Goal: Use online tool/utility: Utilize a website feature to perform a specific function

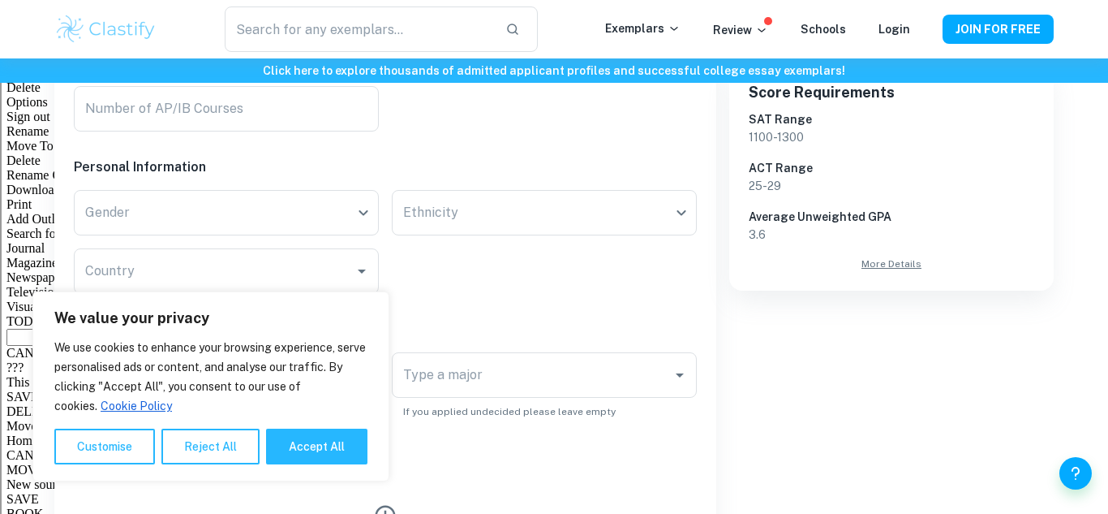
scroll to position [518, 0]
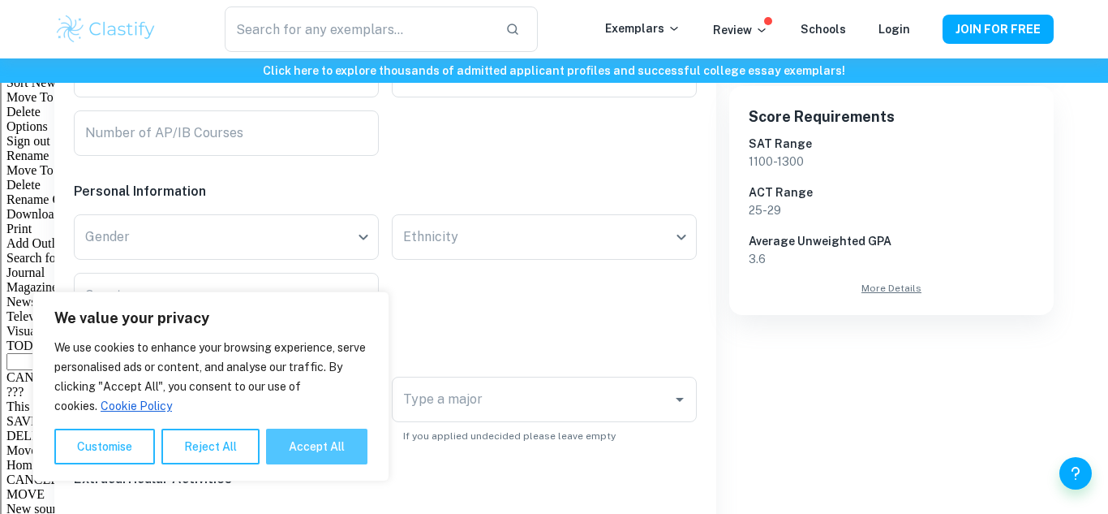
click at [301, 436] on button "Accept All" at bounding box center [316, 446] width 101 height 36
checkbox input "true"
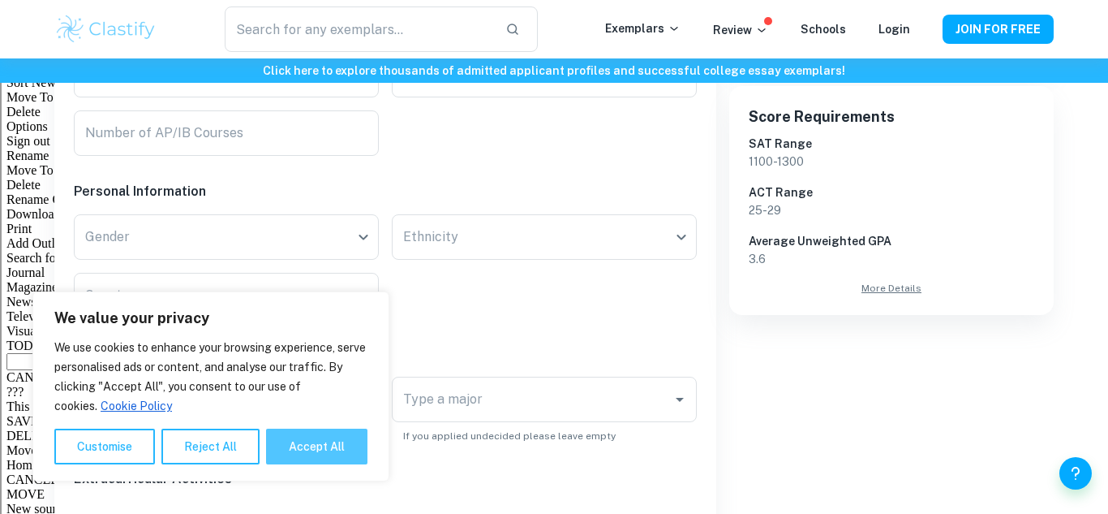
checkbox input "true"
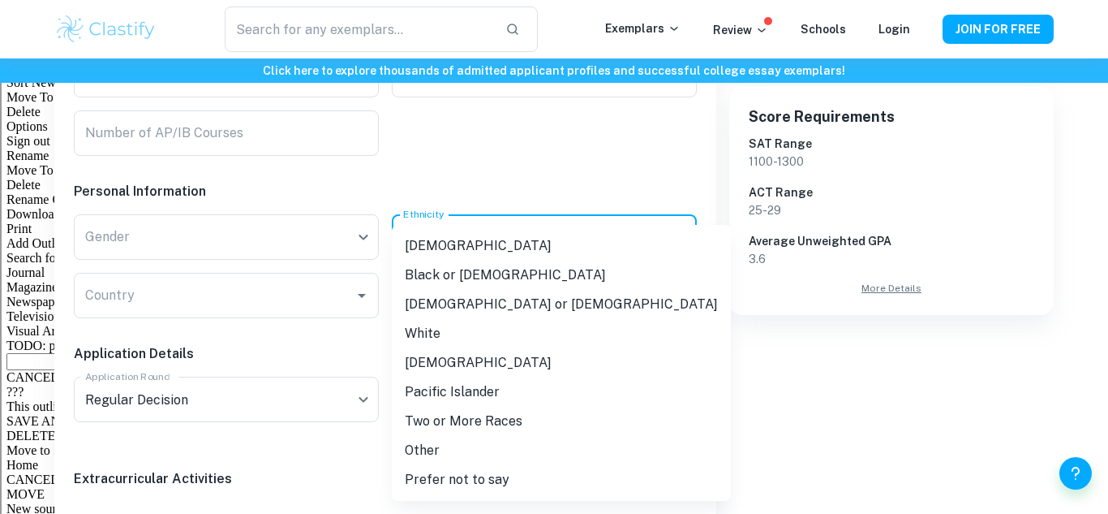
click at [546, 302] on li "[DEMOGRAPHIC_DATA] or [DEMOGRAPHIC_DATA]" at bounding box center [561, 304] width 339 height 29
type input "[DEMOGRAPHIC_DATA]"
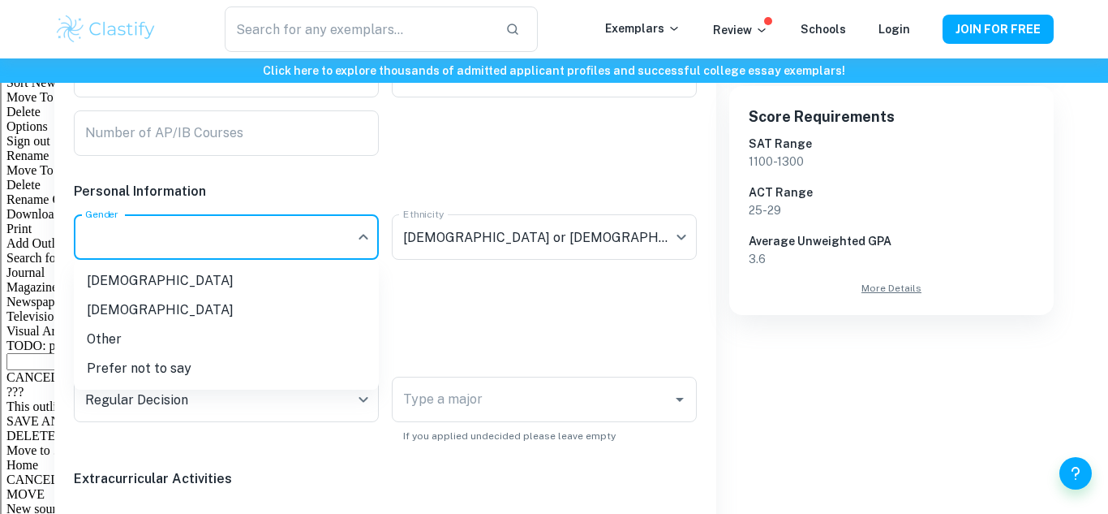
click at [93, 279] on li "[DEMOGRAPHIC_DATA]" at bounding box center [226, 280] width 305 height 29
type input "[DEMOGRAPHIC_DATA]"
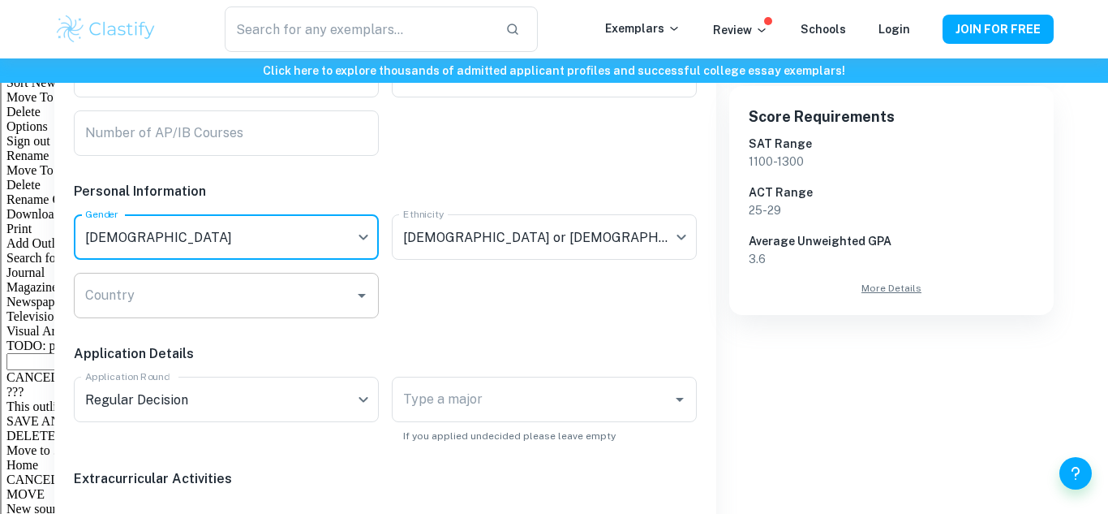
click at [86, 286] on div "Country Country" at bounding box center [226, 295] width 305 height 45
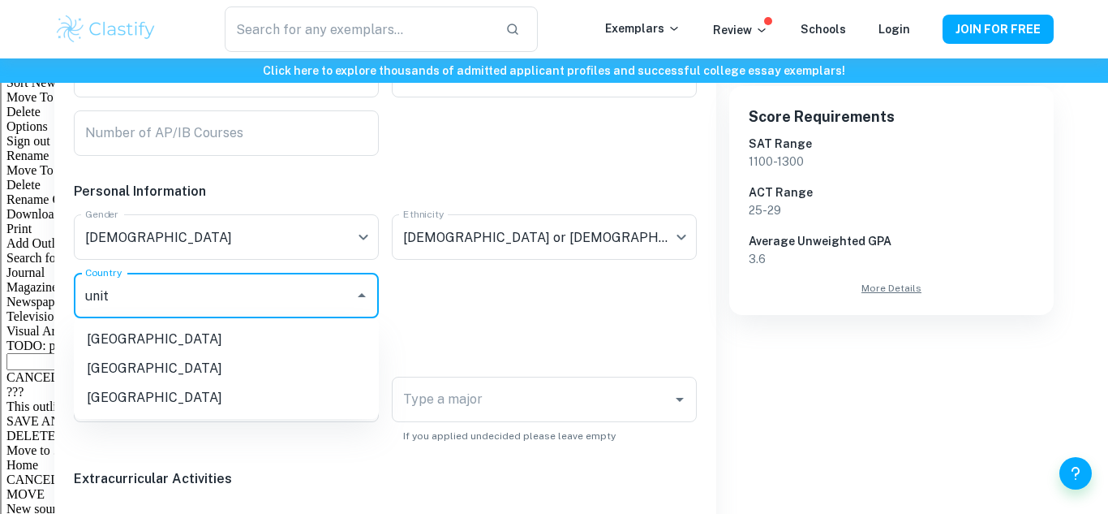
click at [321, 394] on li "[GEOGRAPHIC_DATA]" at bounding box center [226, 397] width 305 height 29
type input "[GEOGRAPHIC_DATA]"
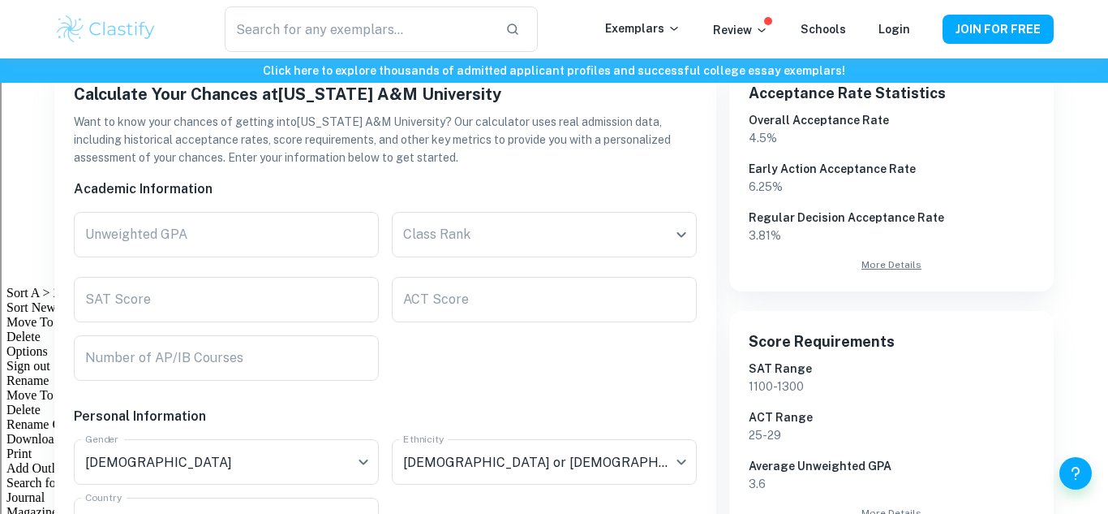
scroll to position [275, 0]
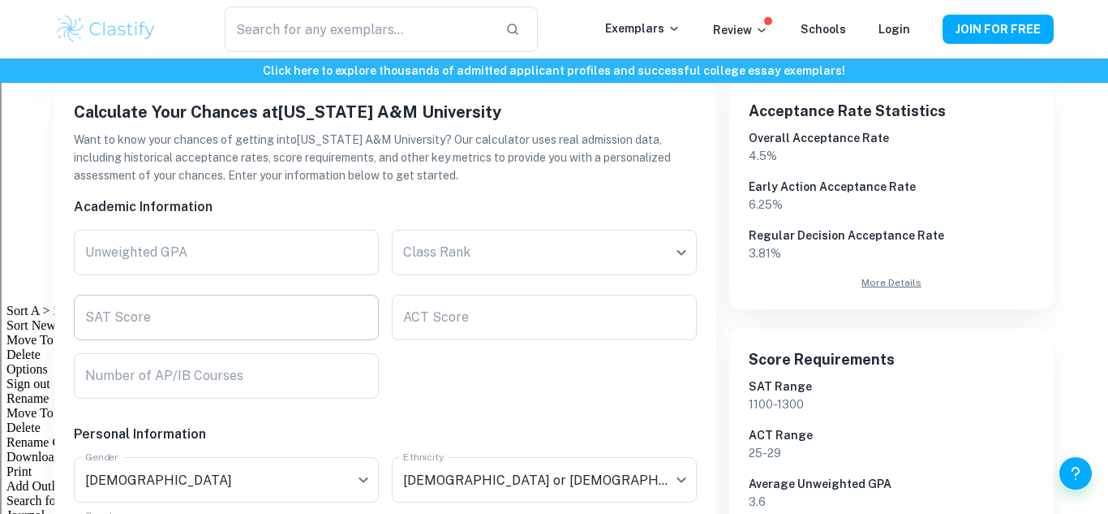
click at [354, 313] on input "SAT Score" at bounding box center [226, 317] width 305 height 45
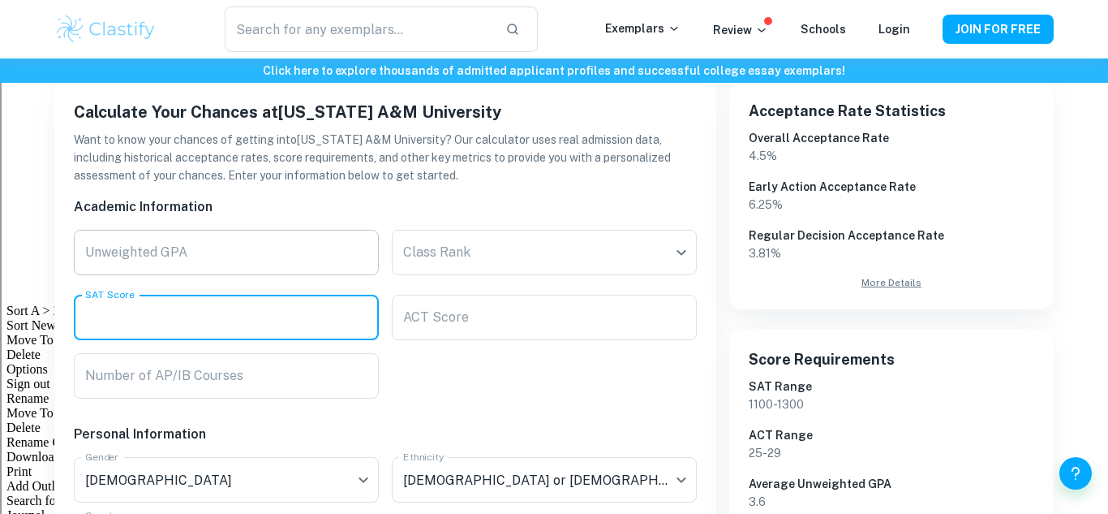
click at [356, 256] on input "Unweighted GPA" at bounding box center [226, 252] width 305 height 45
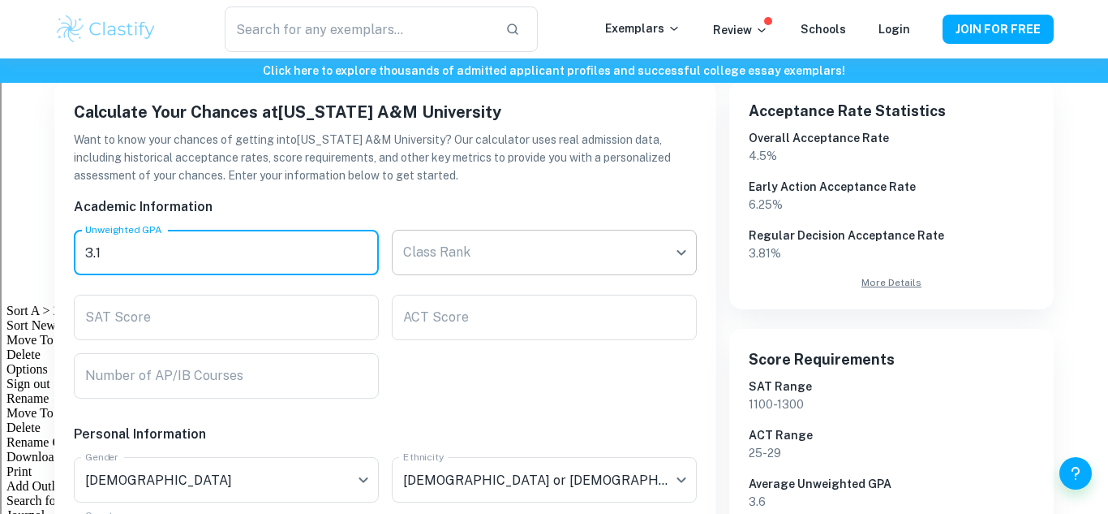
type input "3.1"
click at [661, 232] on body "We value your privacy We use cookies to enhance your browsing experience, serve…" at bounding box center [554, 40] width 1108 height 514
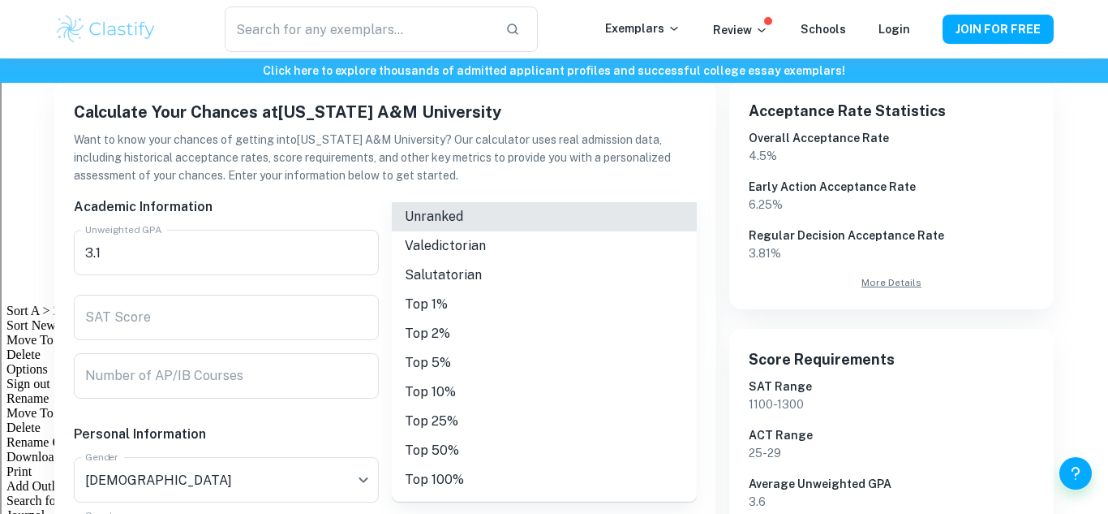
click at [495, 447] on li "Top 50%" at bounding box center [544, 450] width 305 height 29
type input "Top 50%"
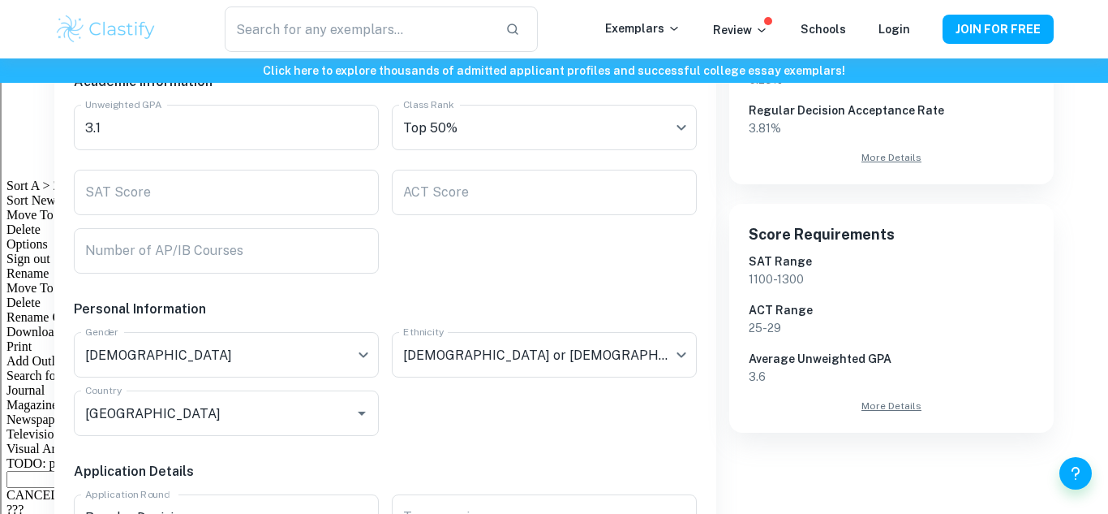
scroll to position [399, 0]
click at [329, 269] on input "Number of AP/IB Courses" at bounding box center [226, 251] width 305 height 45
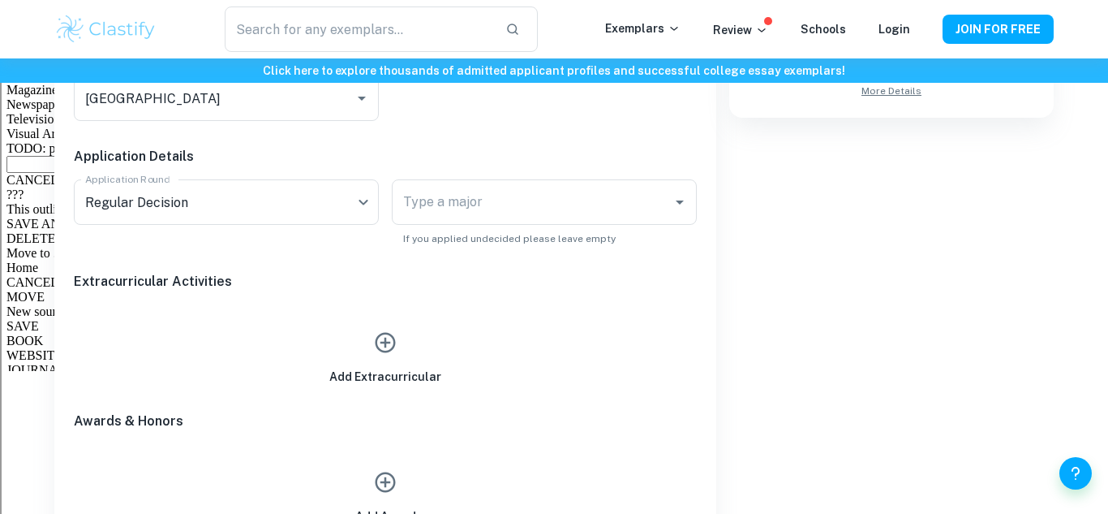
scroll to position [719, 0]
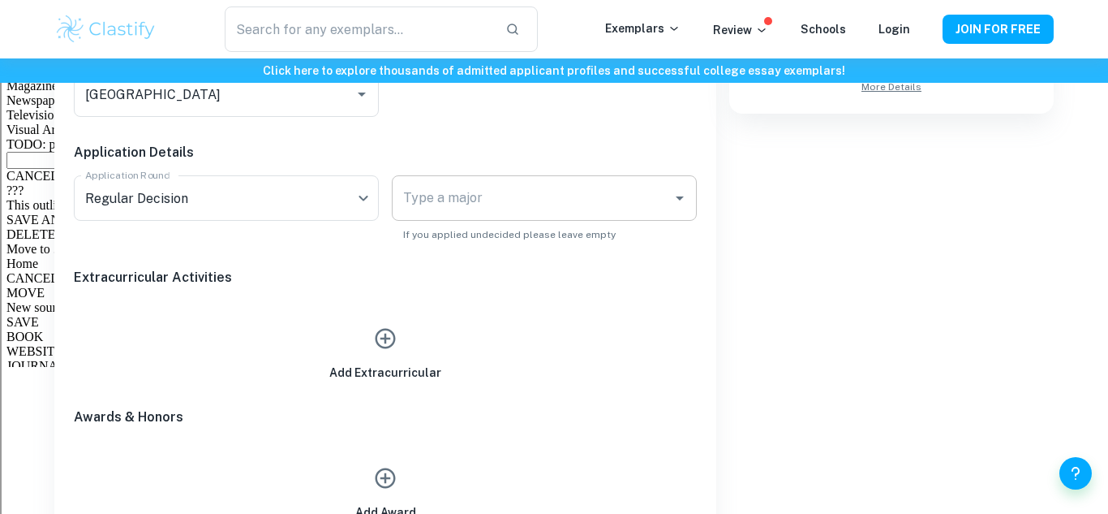
type input "3"
click at [449, 204] on div "Type a major Type a major" at bounding box center [544, 197] width 305 height 45
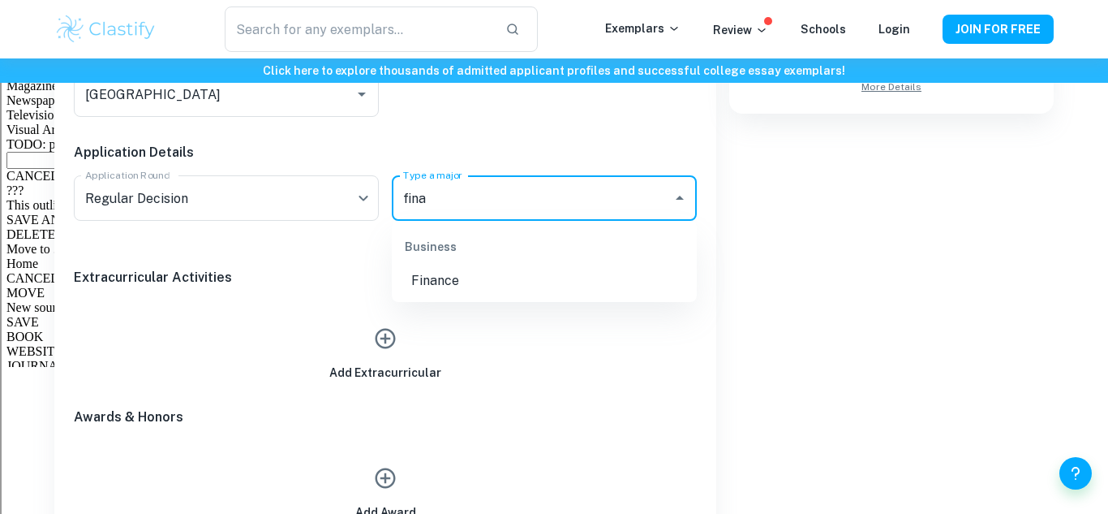
click at [466, 287] on li "Finance" at bounding box center [544, 280] width 305 height 29
type input "Finance"
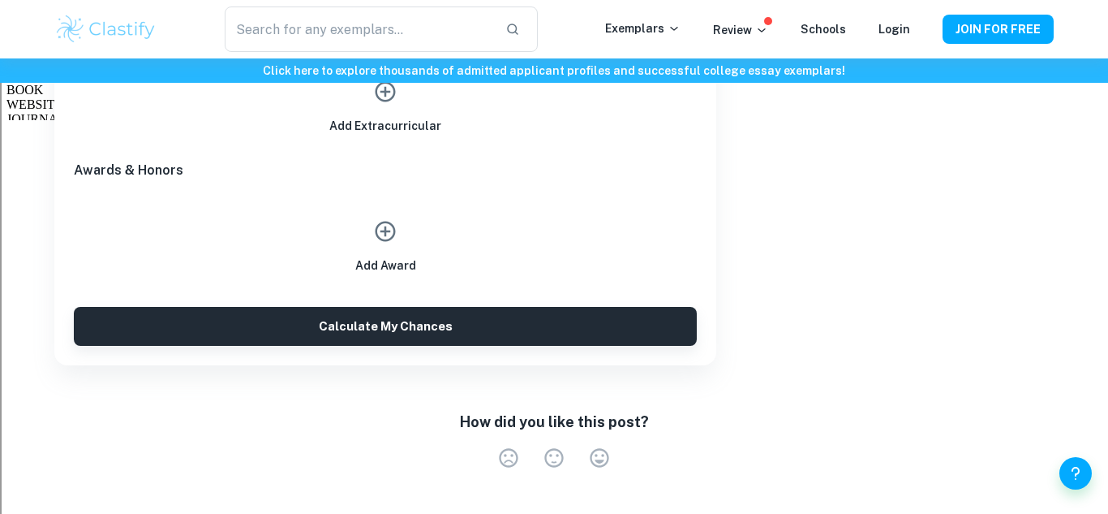
scroll to position [968, 0]
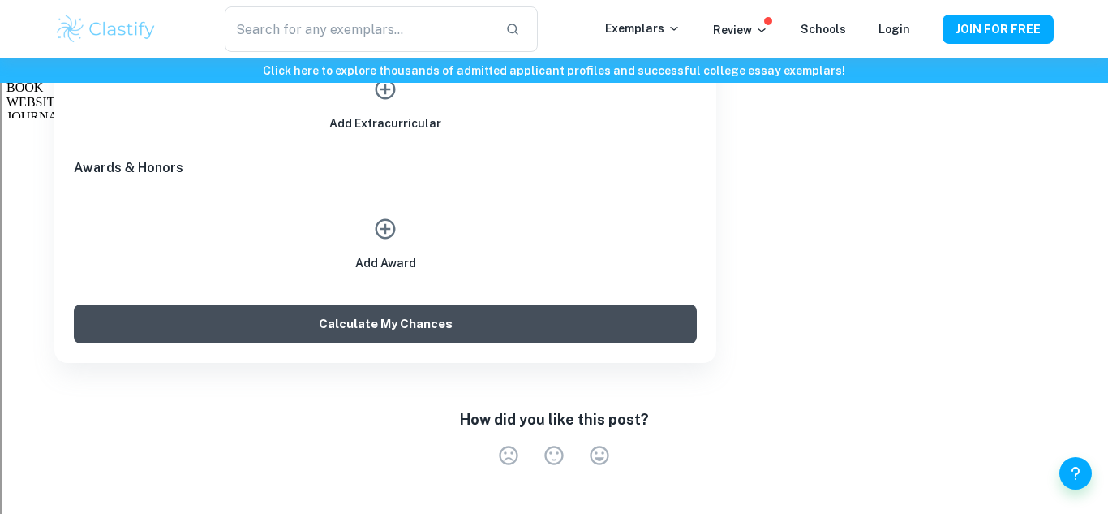
click at [433, 309] on button "Calculate My Chances" at bounding box center [385, 323] width 623 height 39
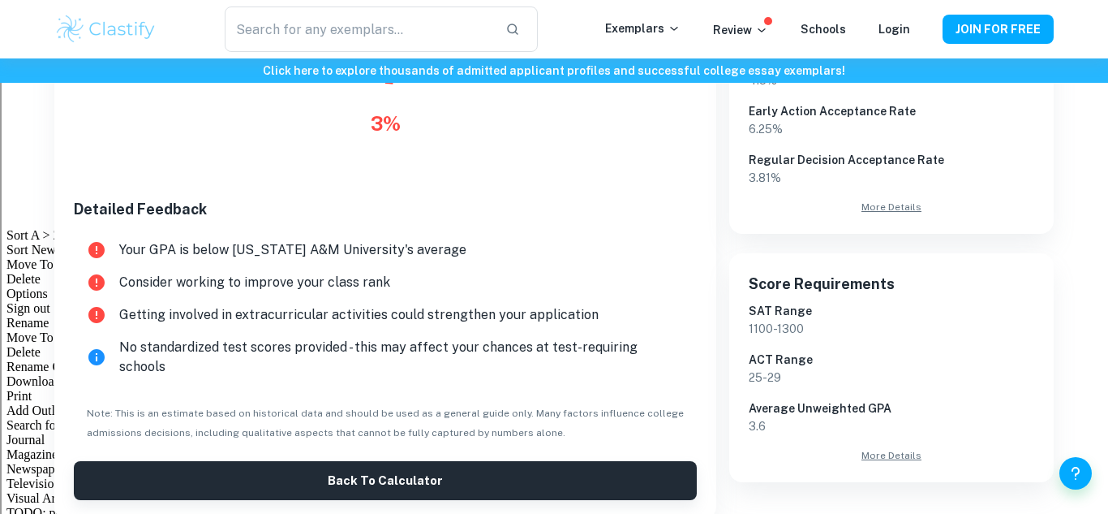
scroll to position [348, 0]
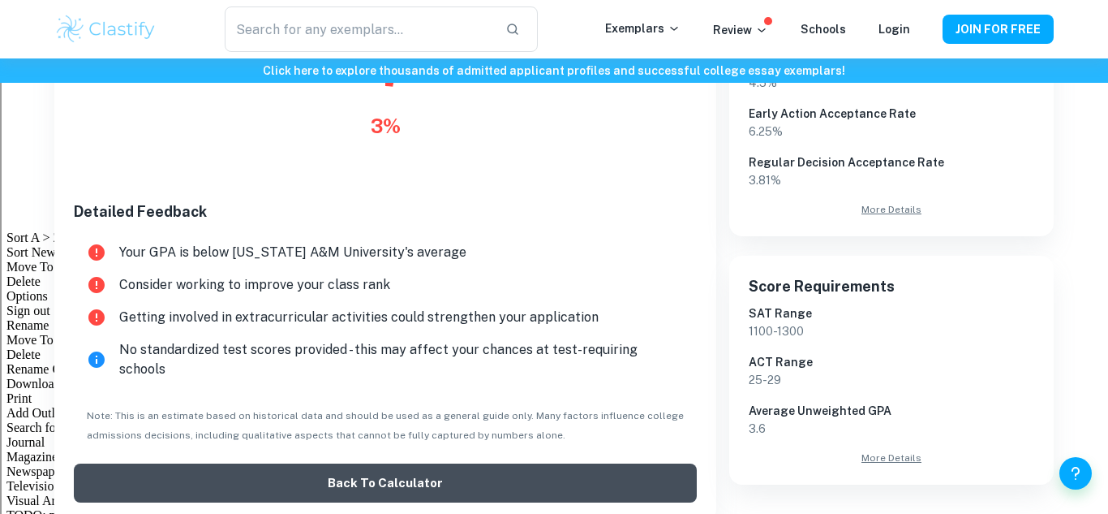
click at [168, 471] on button "Back to Calculator" at bounding box center [385, 482] width 623 height 39
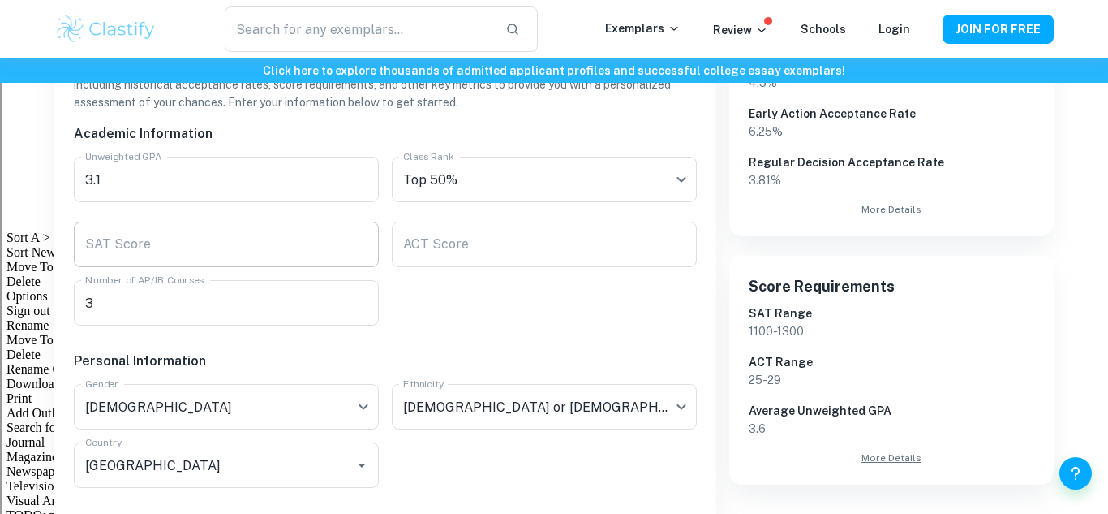
click at [112, 247] on div "SAT Score SAT Score" at bounding box center [226, 244] width 305 height 45
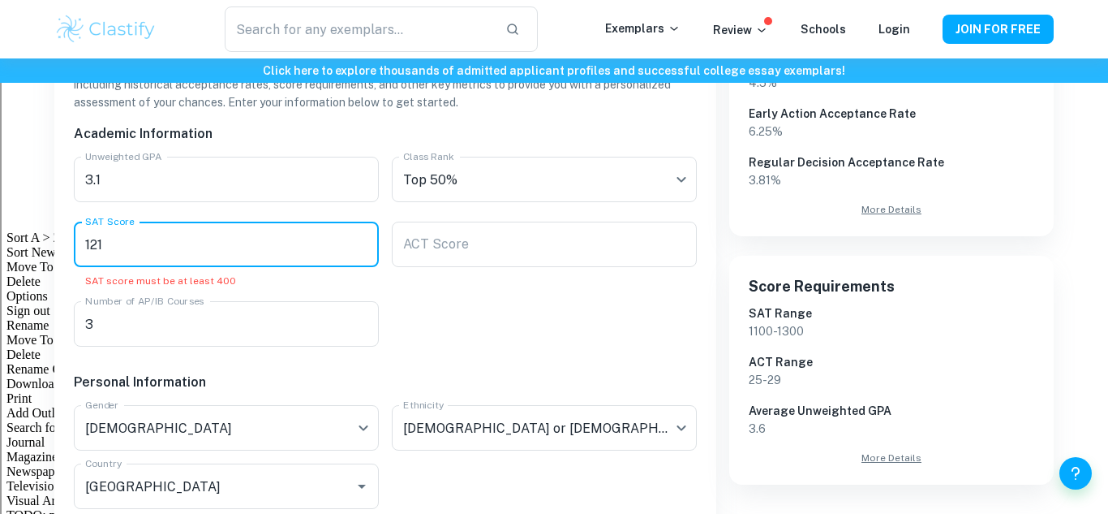
type input "1210"
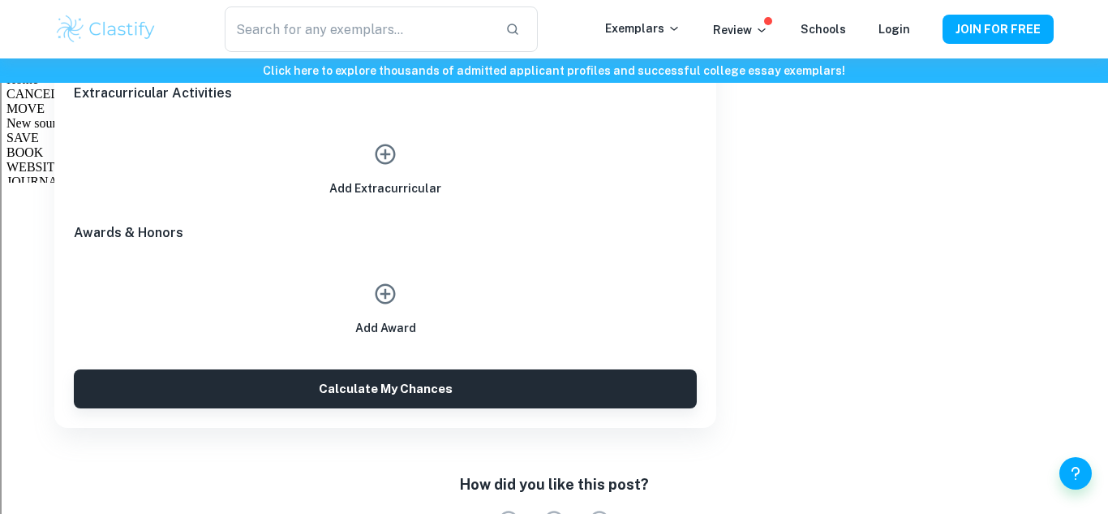
scroll to position [906, 0]
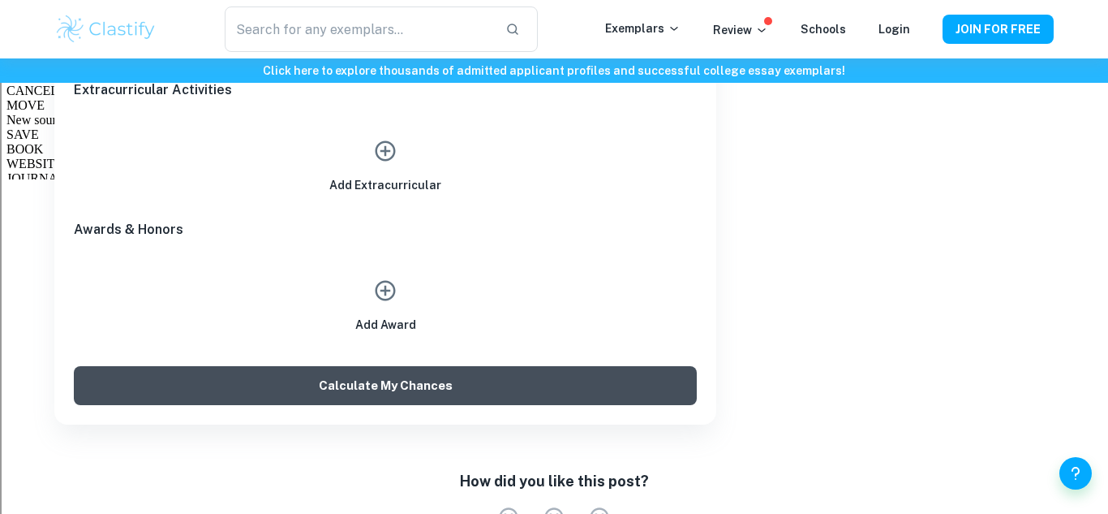
click at [187, 389] on button "Calculate My Chances" at bounding box center [385, 385] width 623 height 39
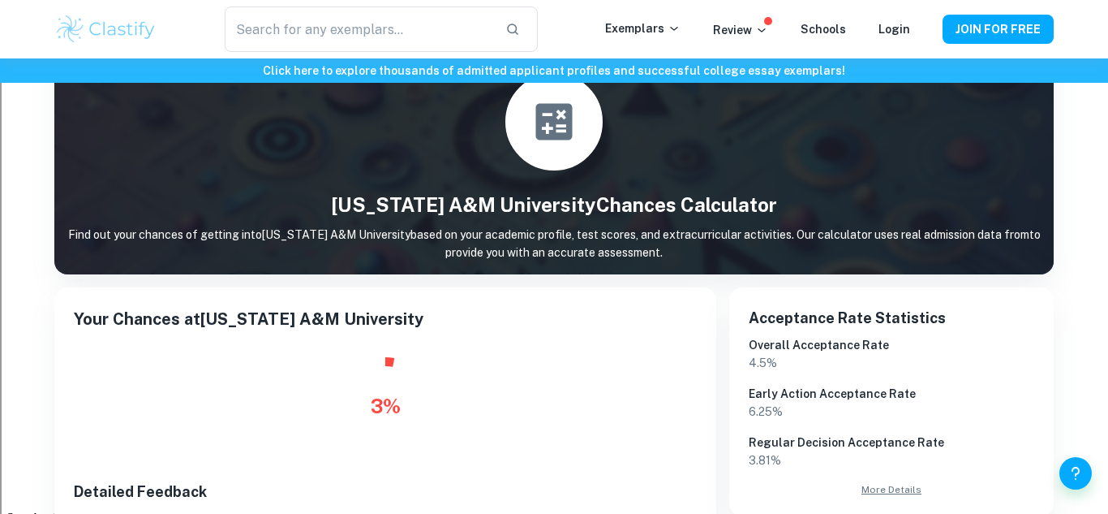
scroll to position [49, 0]
